Goal: Contribute content

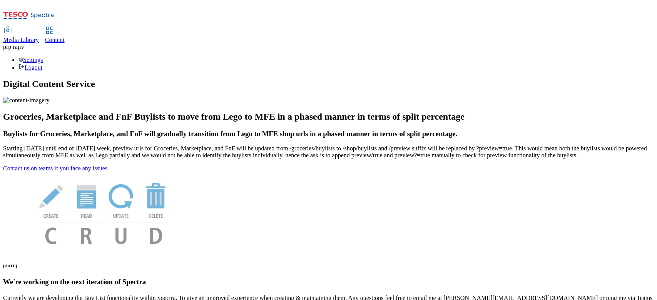
click at [12, 26] on icon at bounding box center [7, 30] width 9 height 9
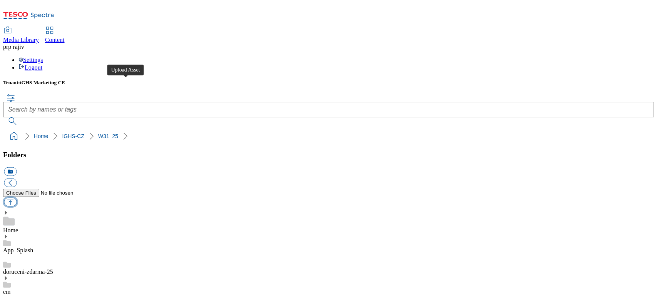
click at [17, 198] on button "button" at bounding box center [10, 202] width 13 height 9
type input "C:\fakepath\en_v3.gif"
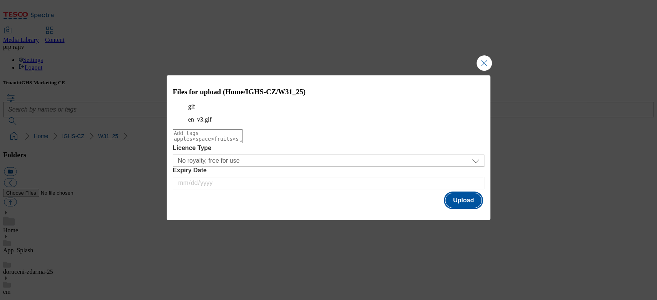
click at [456, 208] on button "Upload" at bounding box center [464, 200] width 36 height 15
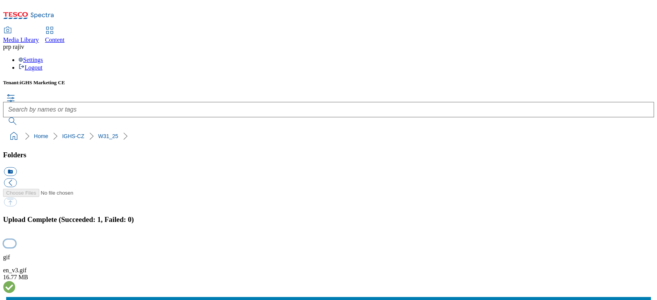
click at [15, 240] on button "button" at bounding box center [10, 243] width 12 height 7
